Goal: Browse casually

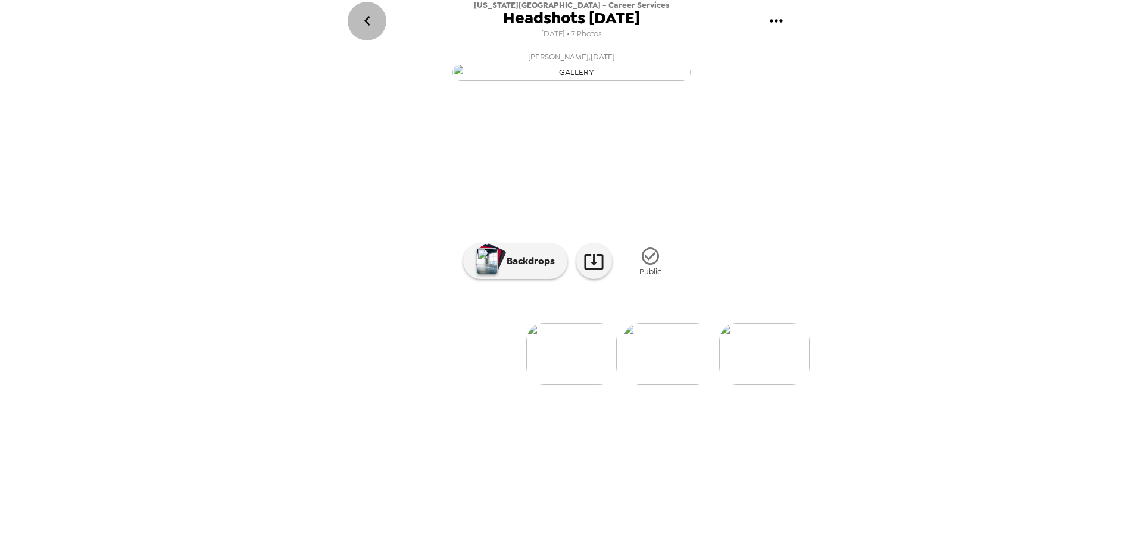
click at [371, 29] on icon "go back" at bounding box center [367, 20] width 19 height 19
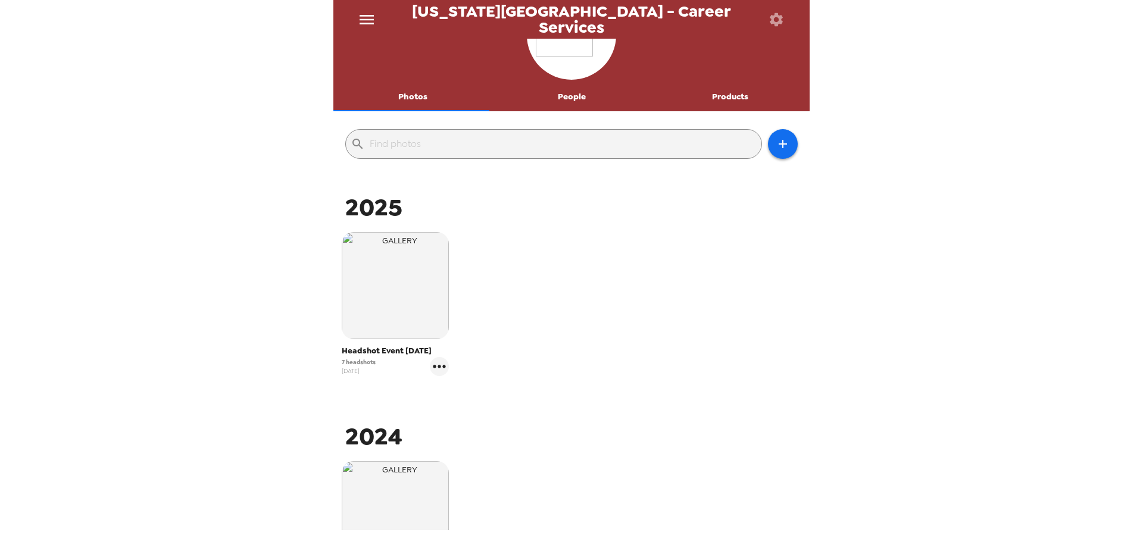
scroll to position [218, 0]
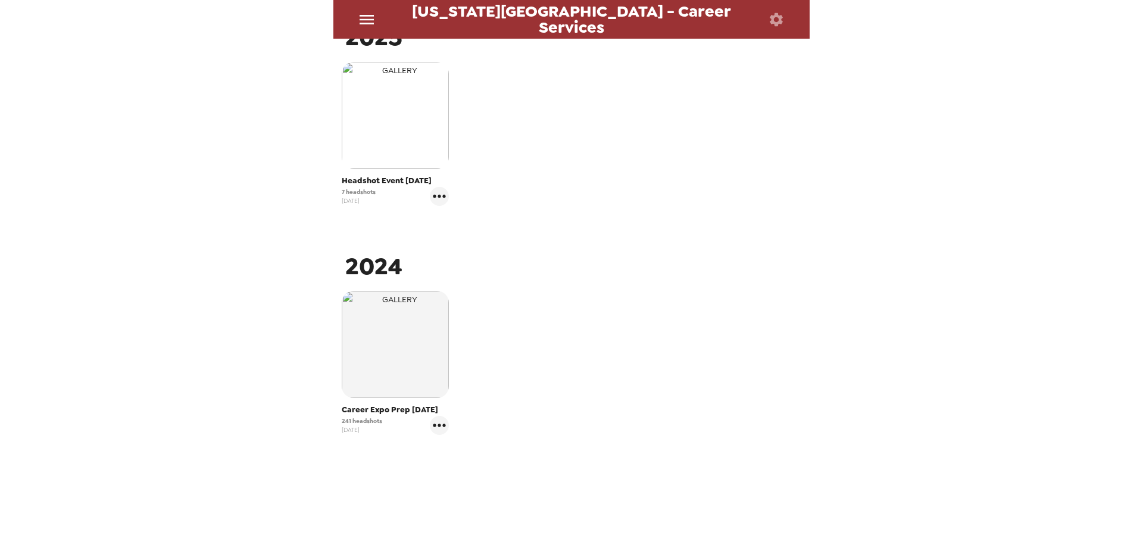
click at [378, 105] on img "button" at bounding box center [395, 115] width 107 height 107
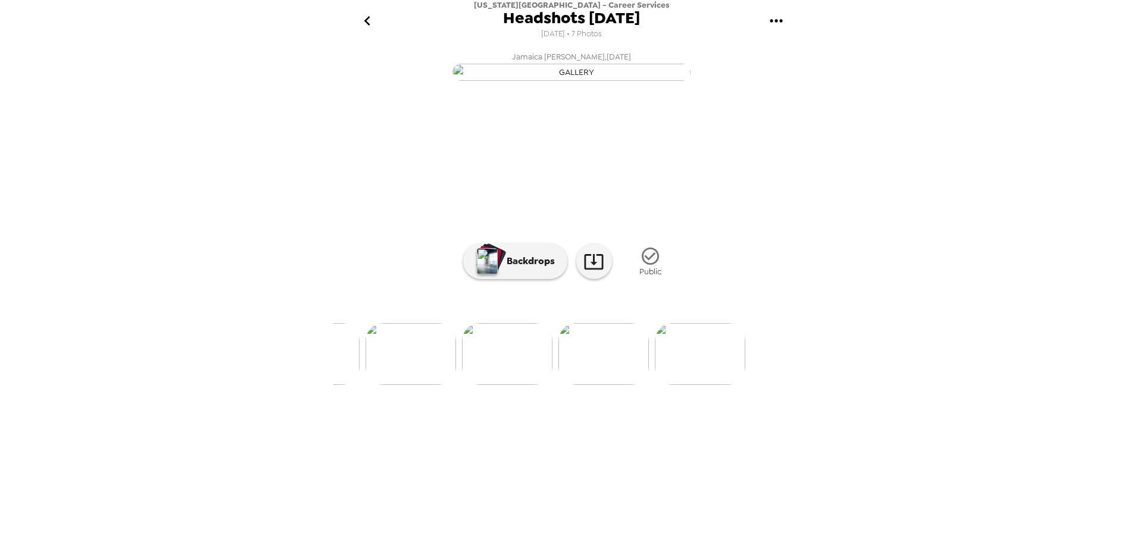
scroll to position [0, 578]
click at [583, 385] on img at bounding box center [571, 354] width 90 height 62
click at [648, 267] on icon "button" at bounding box center [650, 256] width 21 height 21
click at [679, 265] on icon "button" at bounding box center [679, 256] width 17 height 17
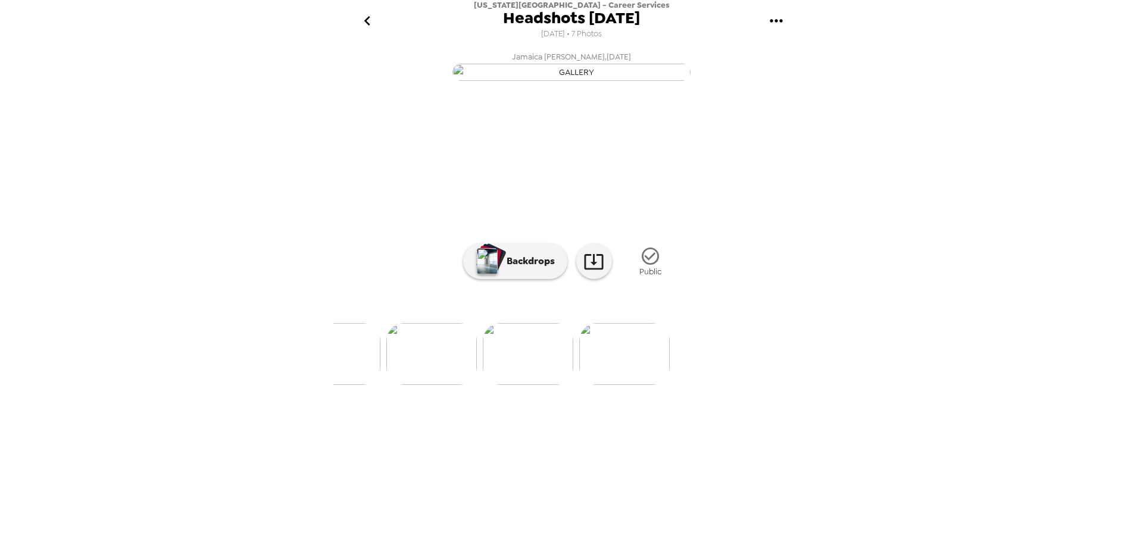
scroll to position [0, 467]
click at [522, 385] on img at bounding box center [490, 354] width 90 height 62
click at [677, 385] on img at bounding box center [670, 354] width 90 height 62
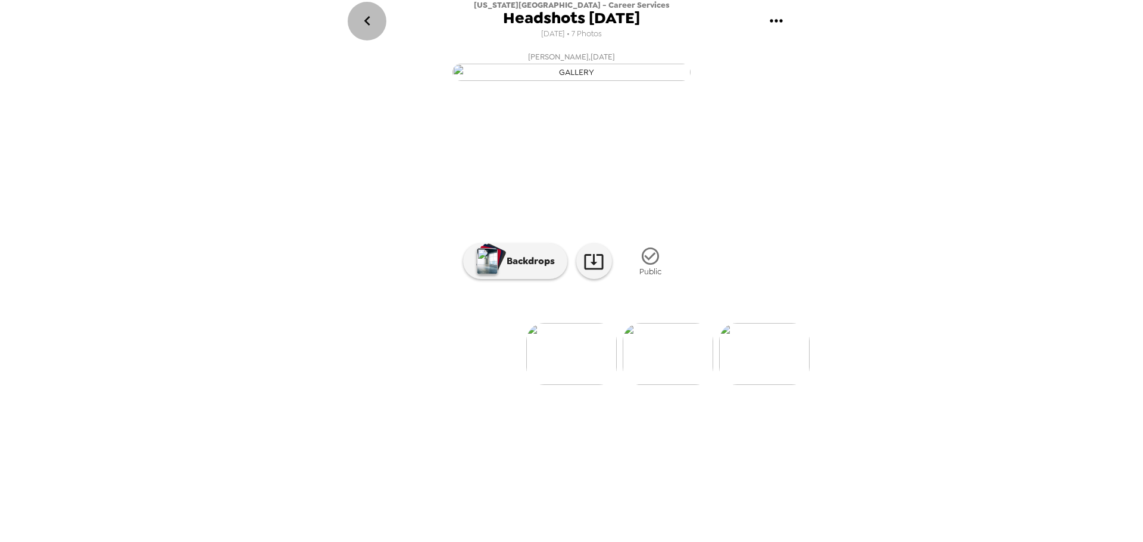
click at [364, 25] on icon "go back" at bounding box center [367, 20] width 19 height 19
